Goal: Information Seeking & Learning: Learn about a topic

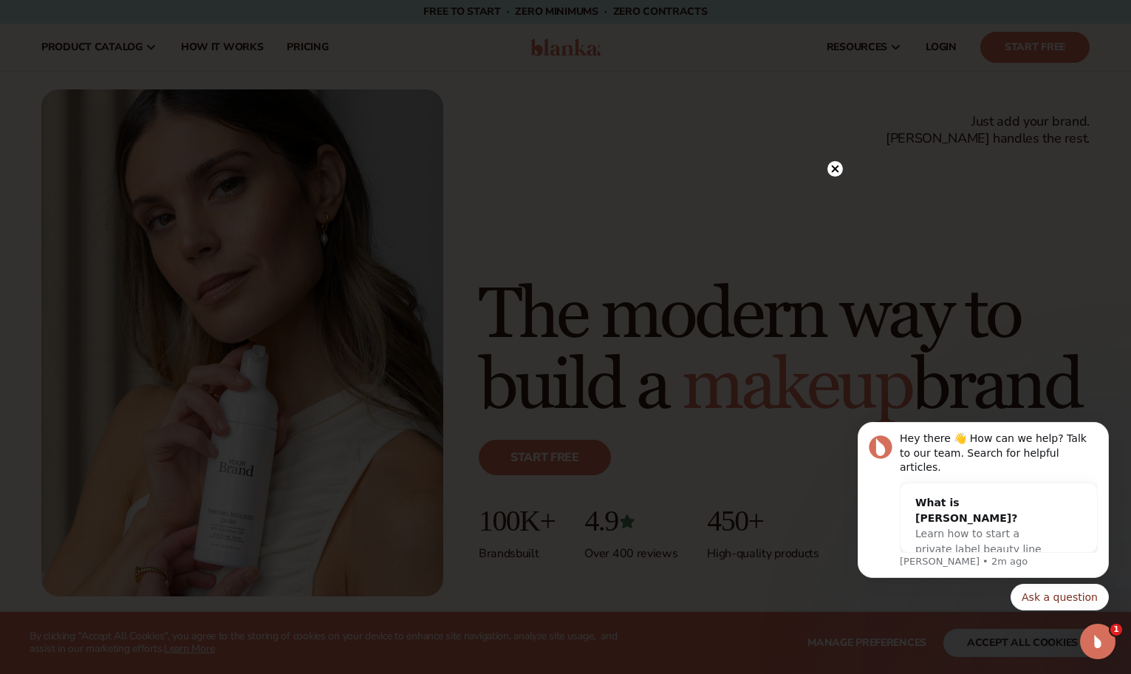
click at [833, 167] on icon at bounding box center [834, 168] width 7 height 7
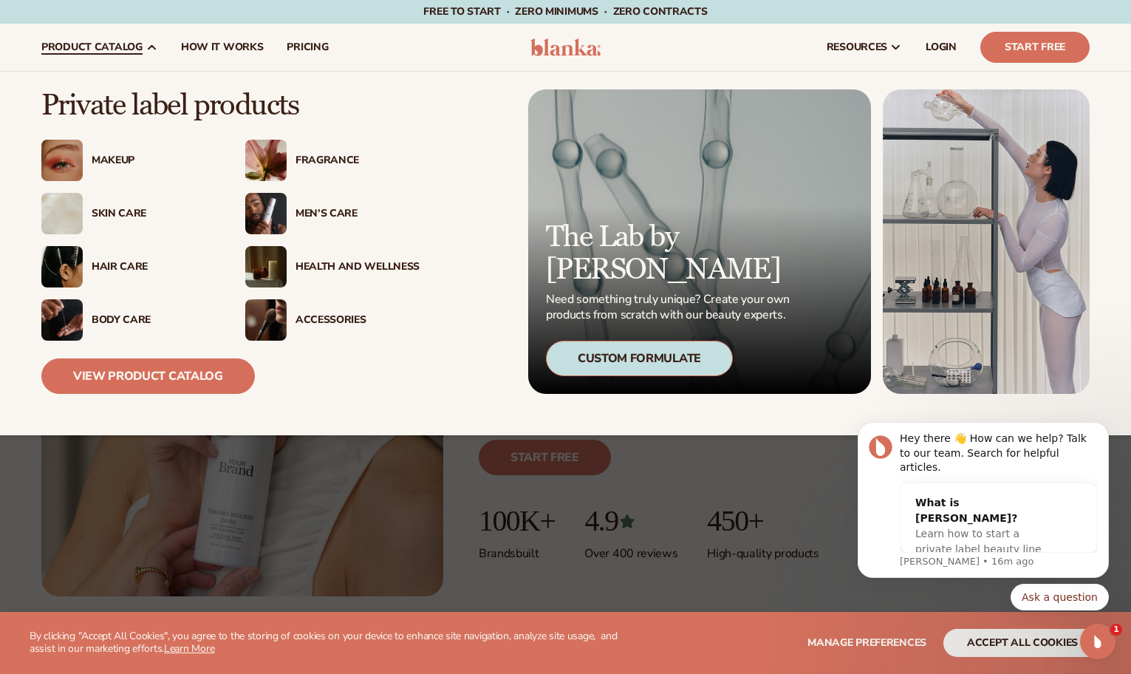
click at [141, 49] on link "product catalog" at bounding box center [100, 47] width 140 height 47
click at [120, 160] on div "Makeup" at bounding box center [154, 160] width 124 height 13
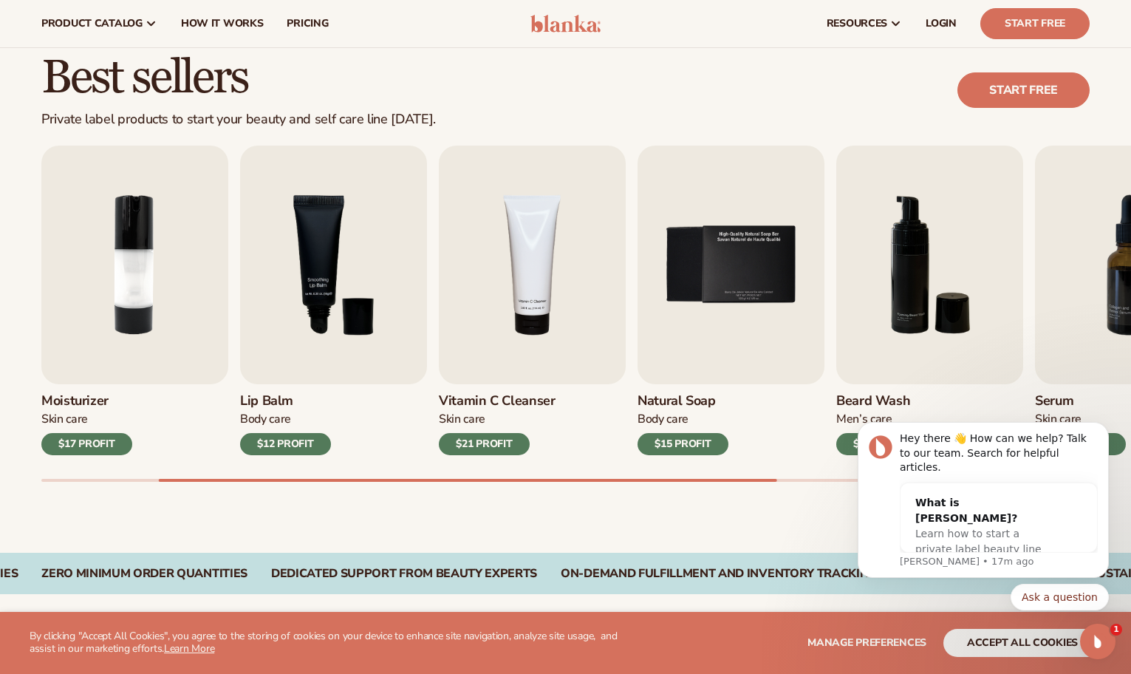
scroll to position [379, 0]
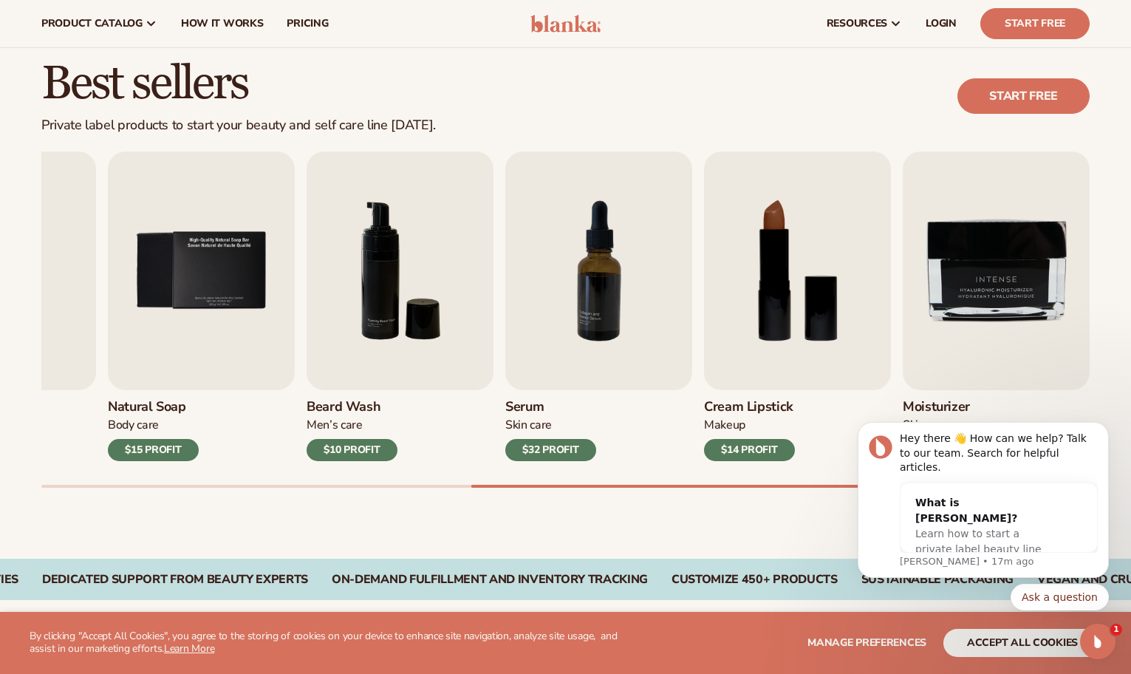
click at [490, 504] on div "Best sellers Private label products to start your beauty and self care line tod…" at bounding box center [565, 288] width 1131 height 541
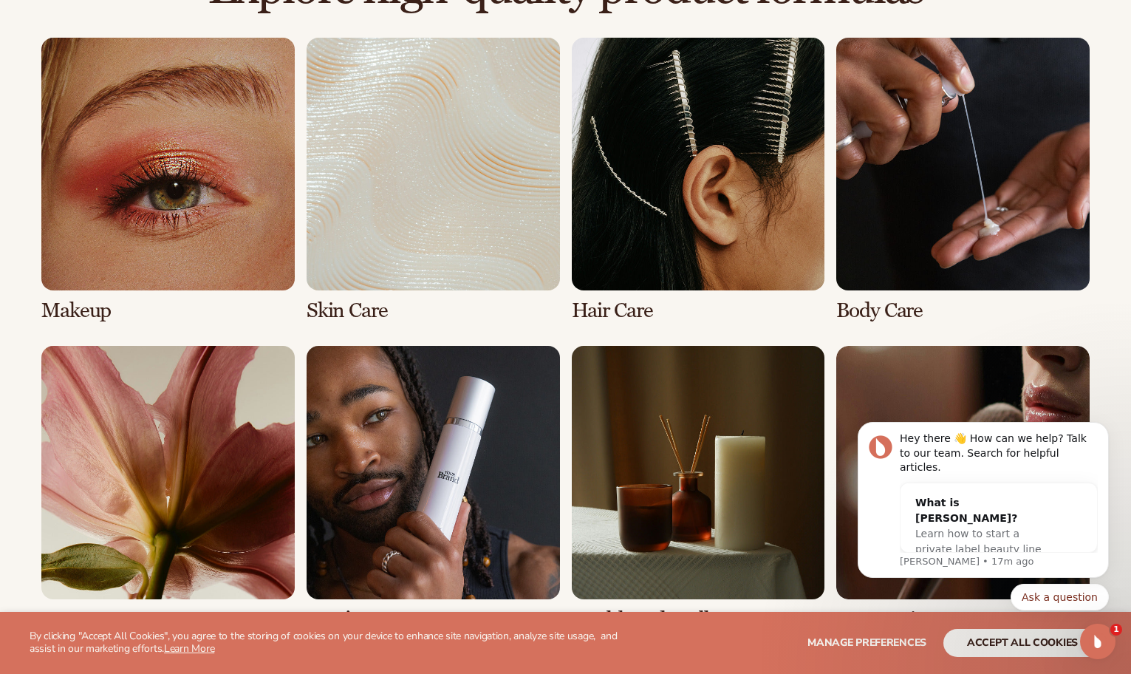
scroll to position [1081, 0]
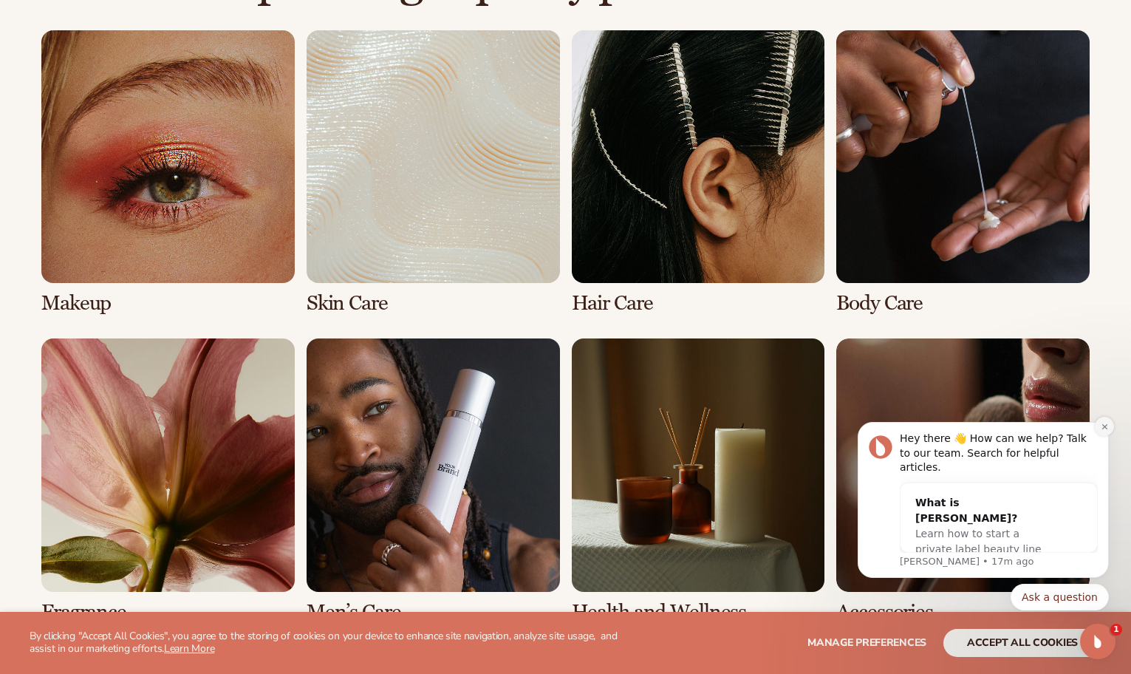
click at [1109, 436] on button "Dismiss notification" at bounding box center [1103, 426] width 19 height 19
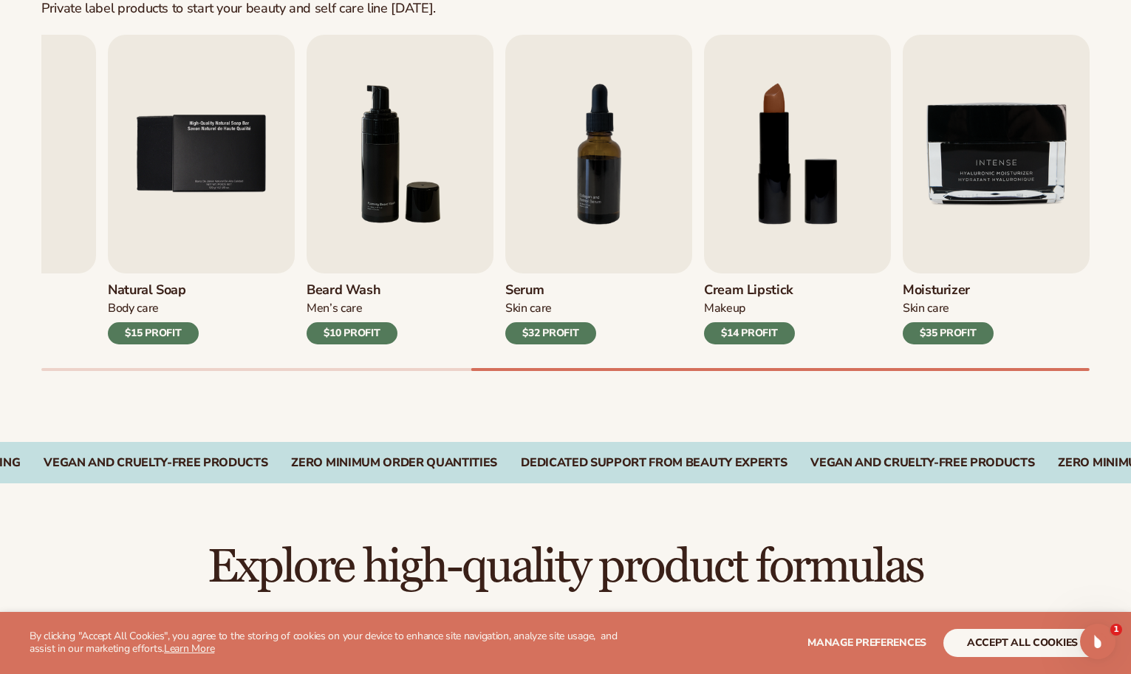
scroll to position [501, 0]
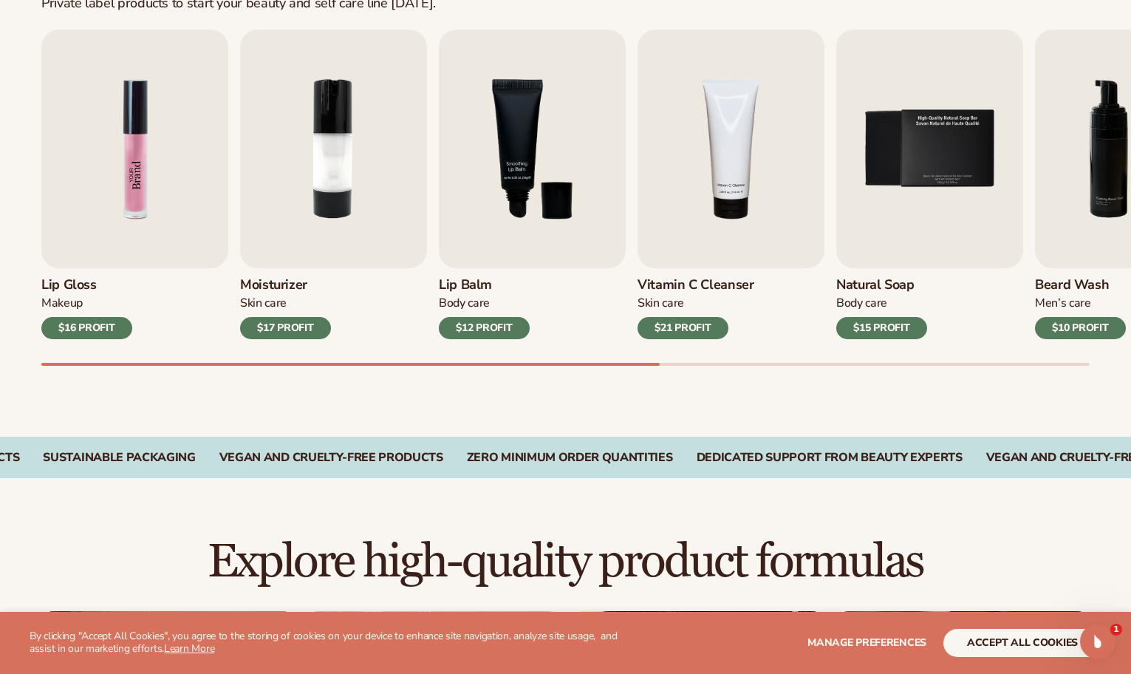
click at [94, 233] on img "1 / 9" at bounding box center [134, 149] width 187 height 239
click at [65, 281] on h3 "Lip Gloss" at bounding box center [86, 285] width 91 height 16
click at [182, 135] on img "1 / 9" at bounding box center [134, 149] width 187 height 239
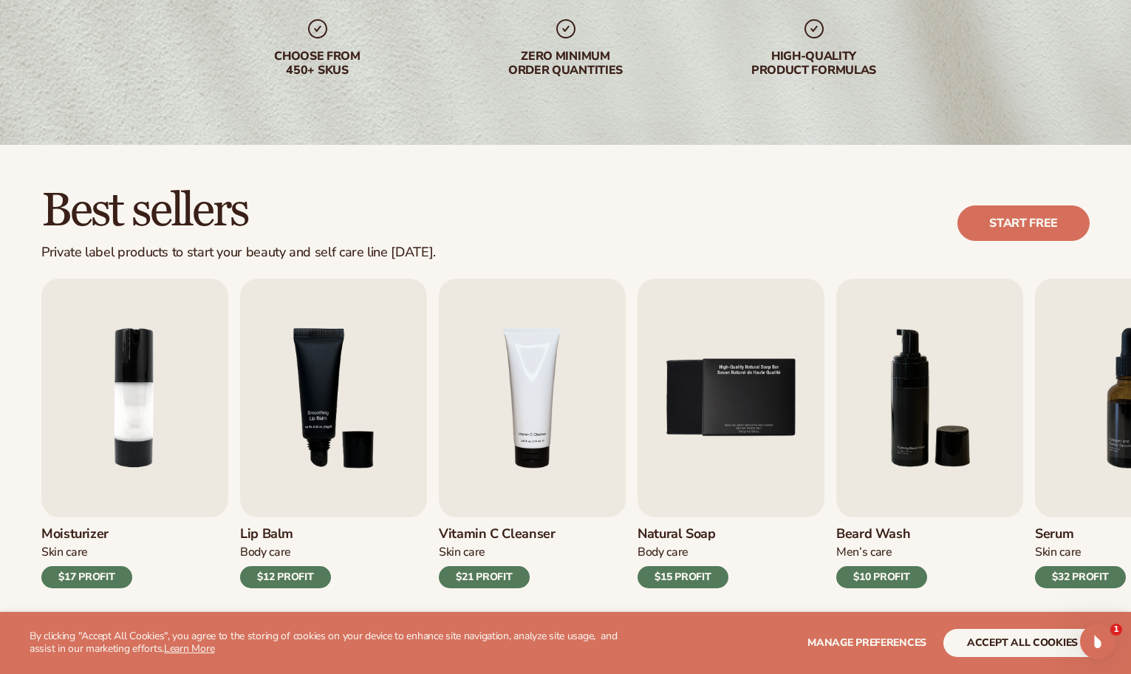
scroll to position [264, 0]
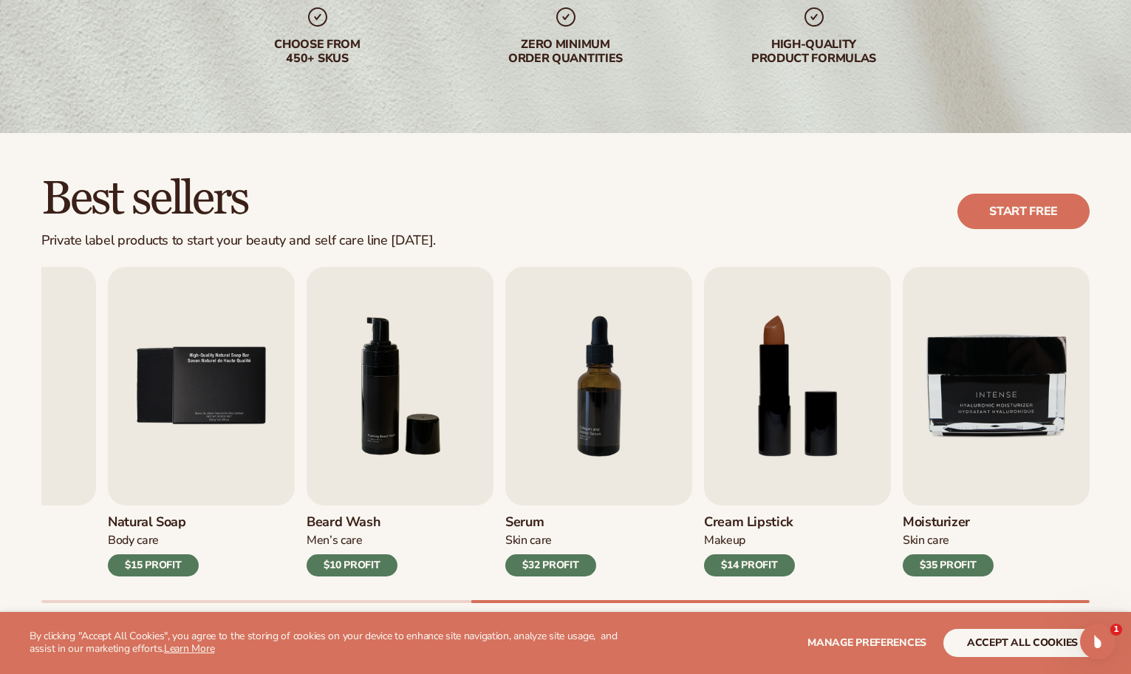
click at [453, 569] on div "Beard Wash Men’s Care $10 PROFIT" at bounding box center [399, 540] width 187 height 71
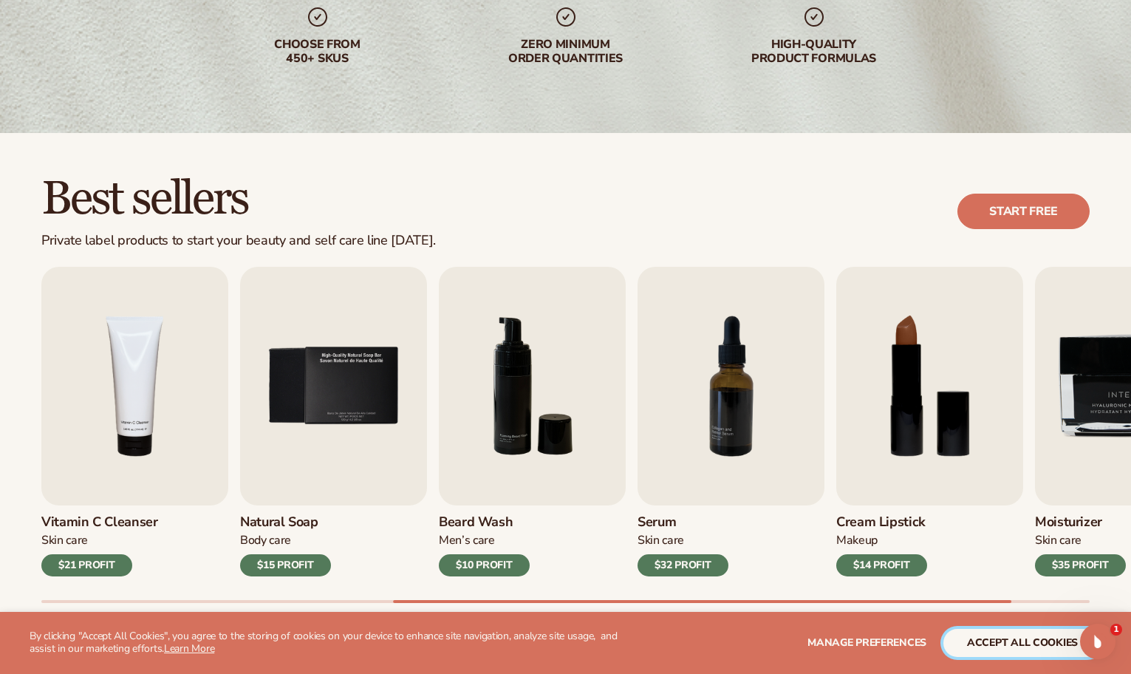
click at [1007, 634] on button "accept all cookies" at bounding box center [1022, 642] width 158 height 28
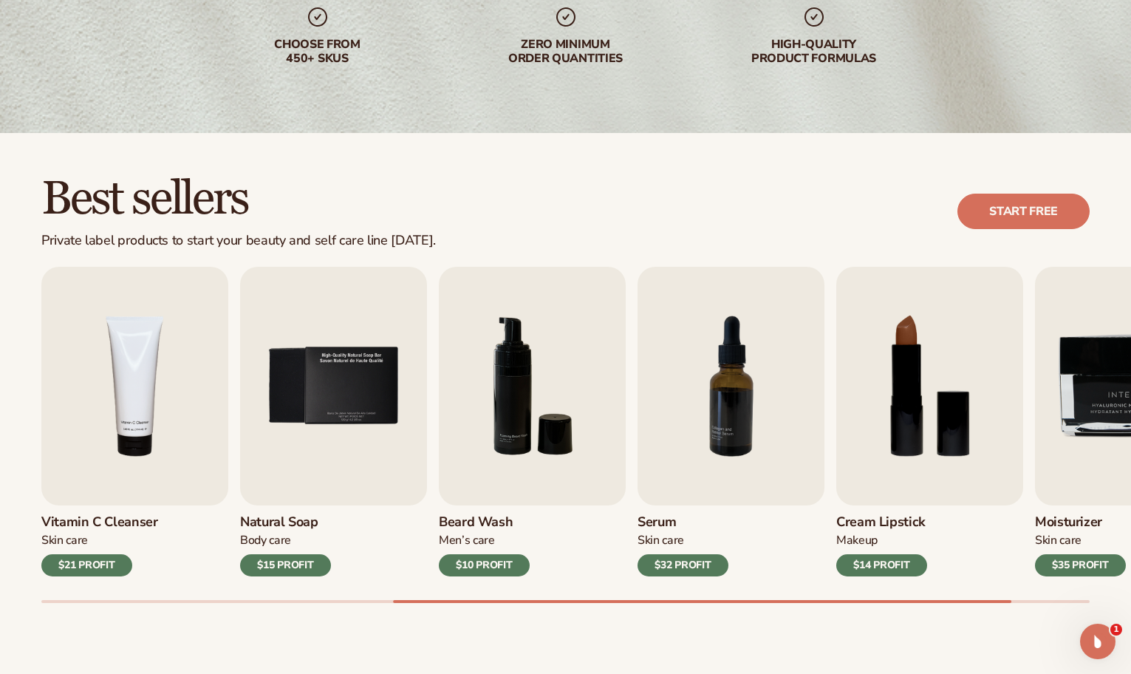
click at [514, 184] on div "Best sellers Private label products to start your beauty and self care line tod…" at bounding box center [565, 211] width 1048 height 75
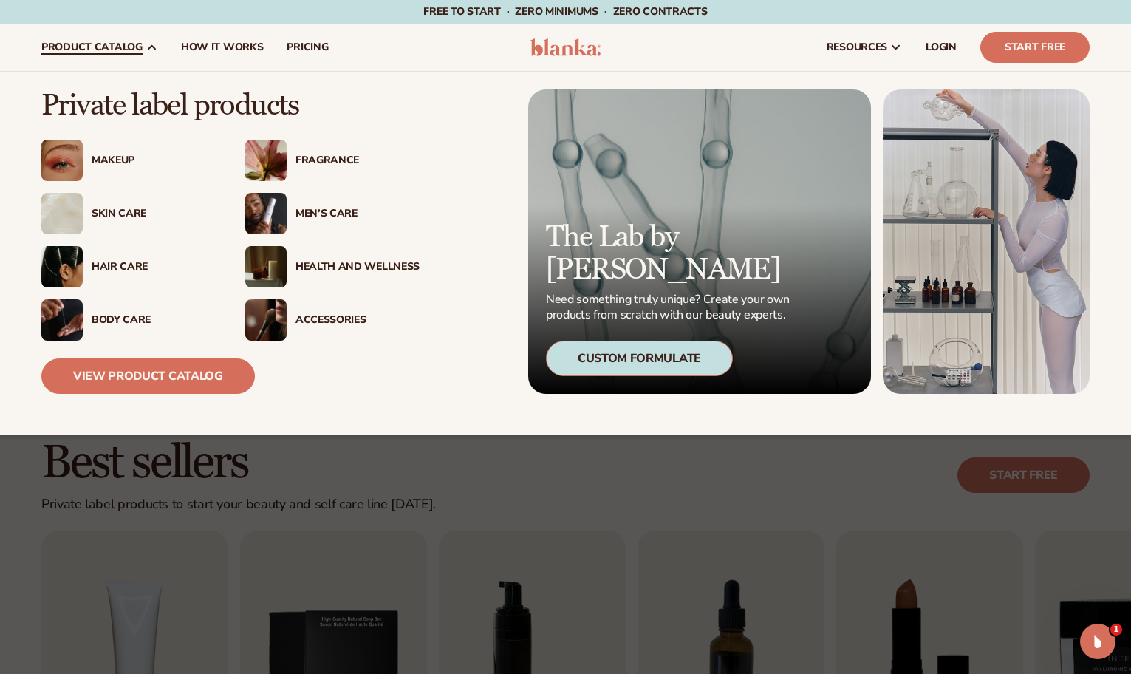
click at [321, 213] on div "Men’s Care" at bounding box center [357, 214] width 124 height 13
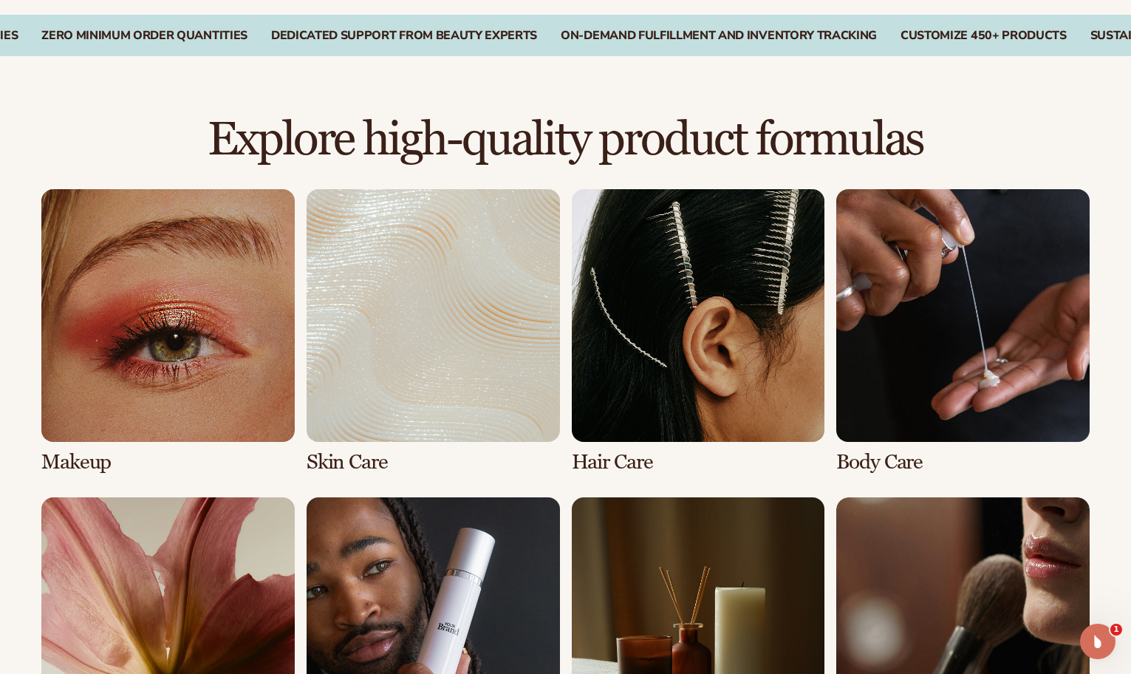
click at [465, 341] on link "2 / 8" at bounding box center [432, 331] width 253 height 285
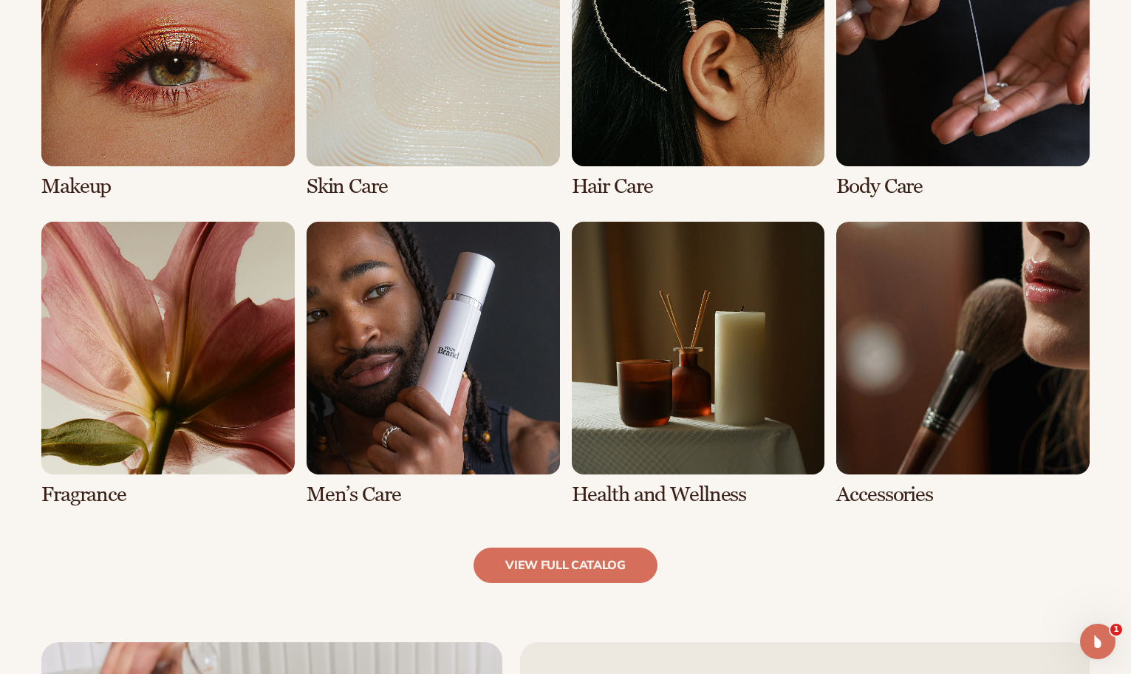
scroll to position [1222, 0]
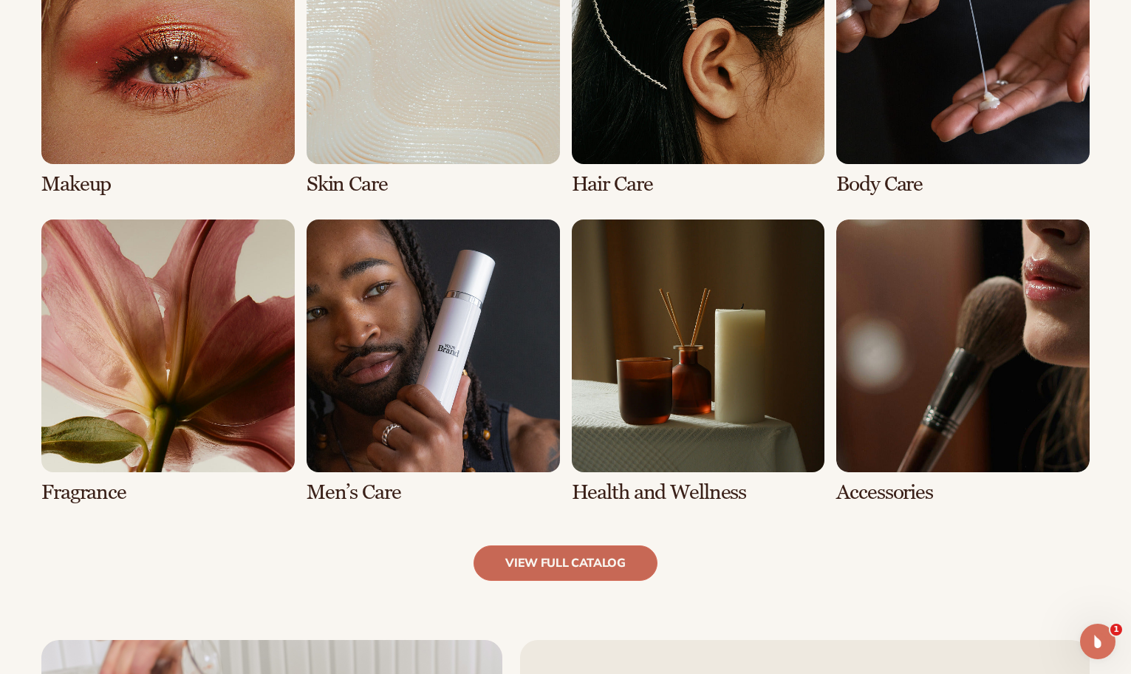
click at [529, 563] on link "view full catalog" at bounding box center [565, 562] width 184 height 35
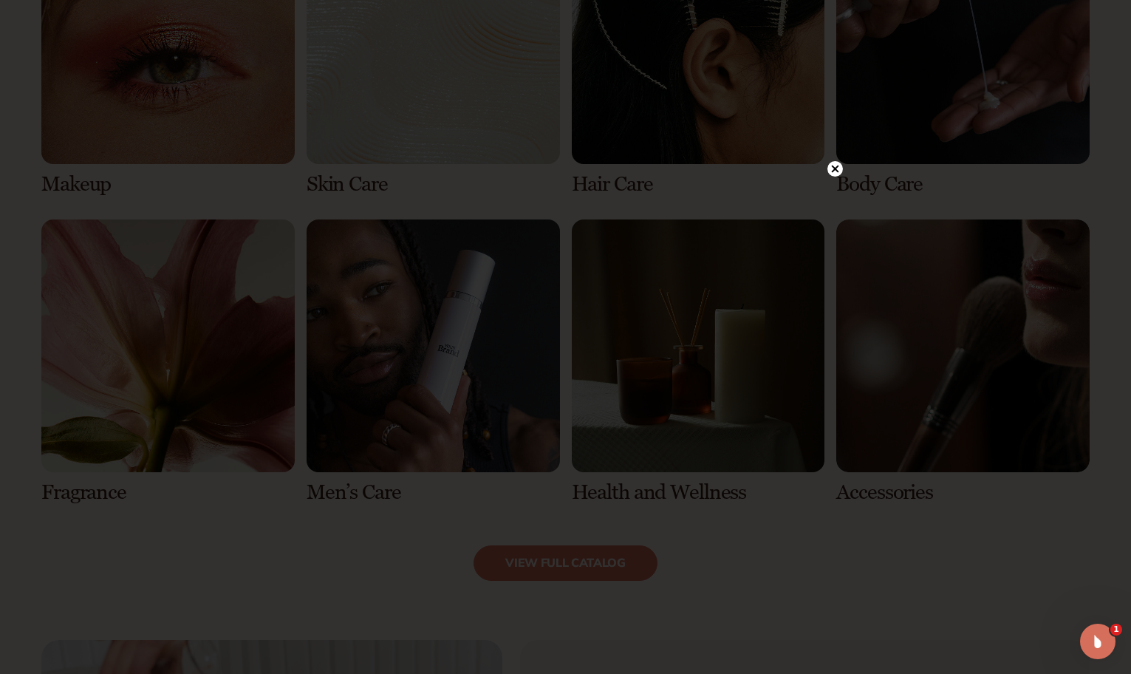
click at [837, 166] on circle at bounding box center [835, 169] width 16 height 16
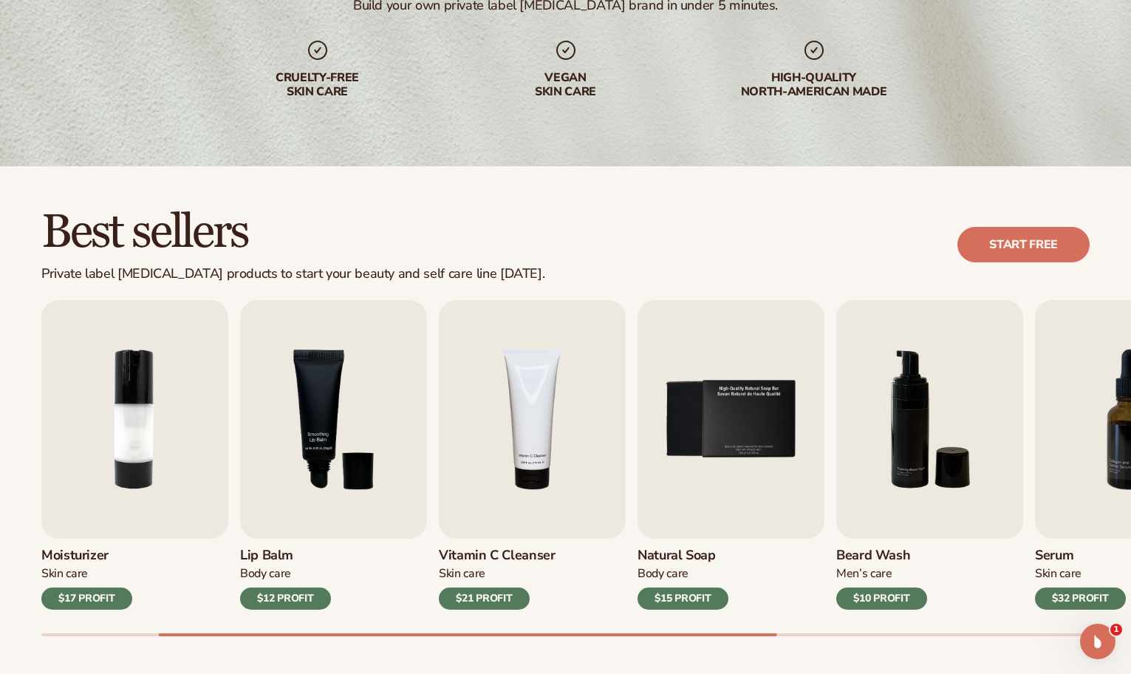
scroll to position [251, 0]
